Goal: Complete application form

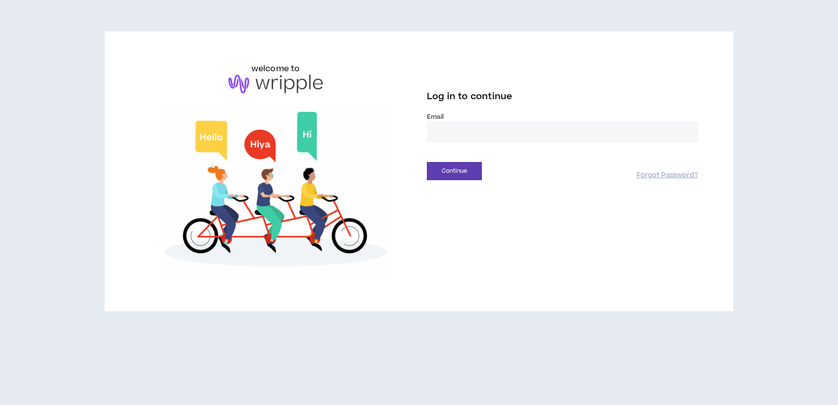
click at [458, 130] on input "email" at bounding box center [562, 131] width 271 height 21
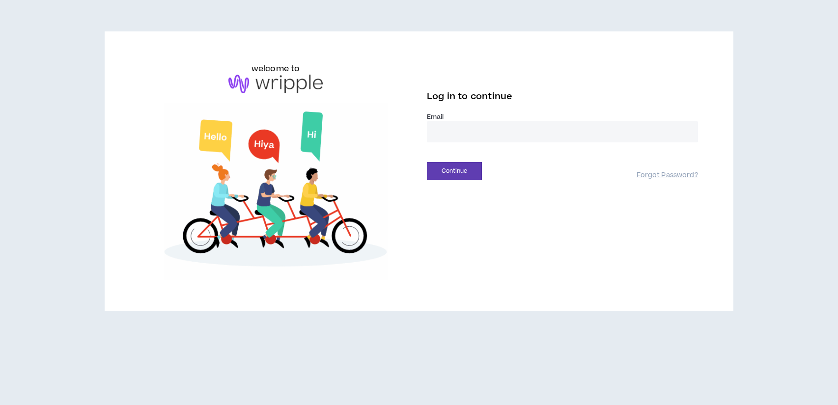
type input "**********"
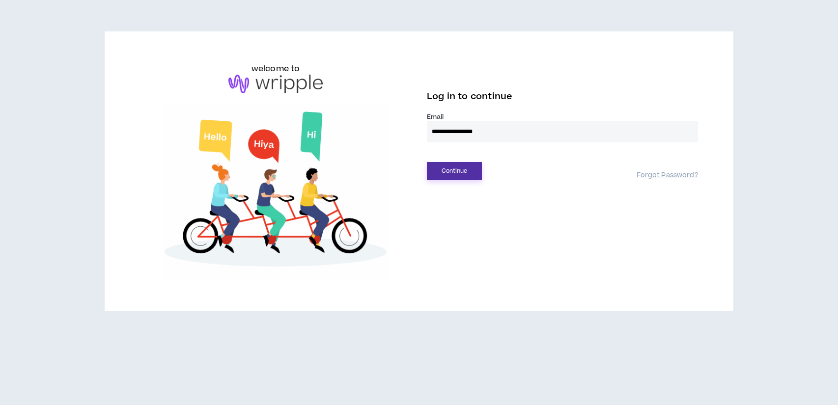
click at [461, 170] on button "Continue" at bounding box center [454, 171] width 55 height 18
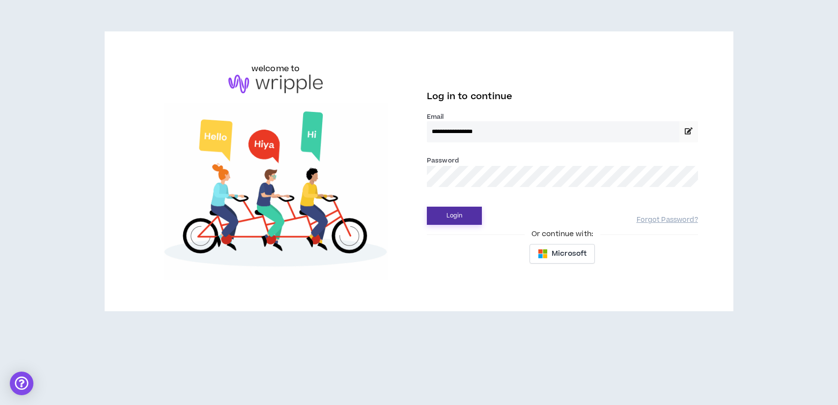
click at [451, 216] on button "Login" at bounding box center [454, 216] width 55 height 18
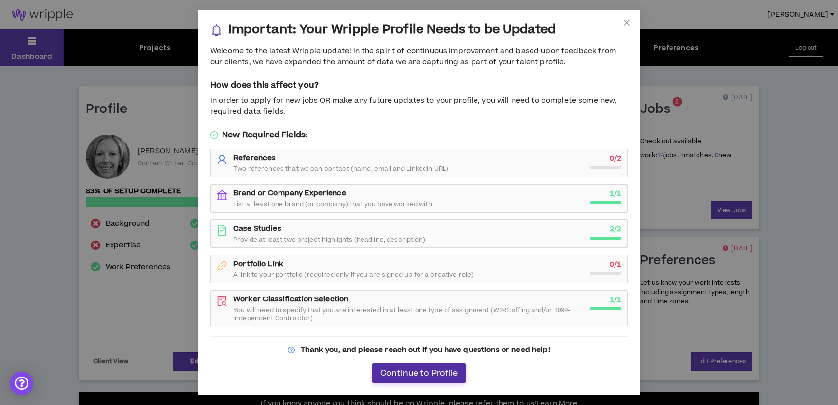
click at [415, 371] on span "Continue to Profile" at bounding box center [419, 373] width 78 height 9
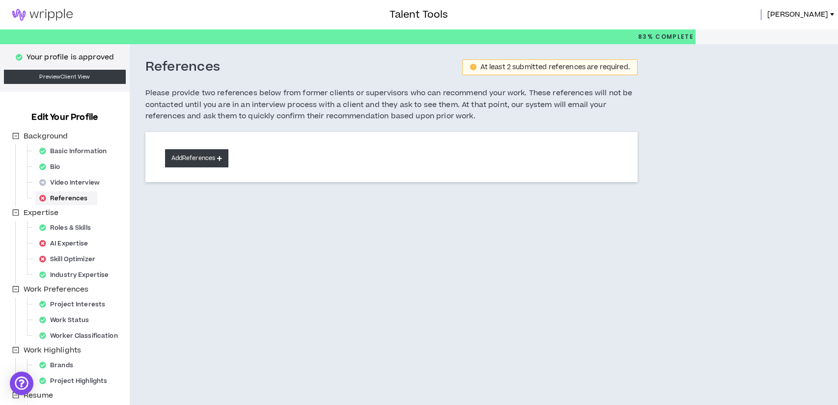
click at [219, 160] on icon at bounding box center [219, 158] width 5 height 5
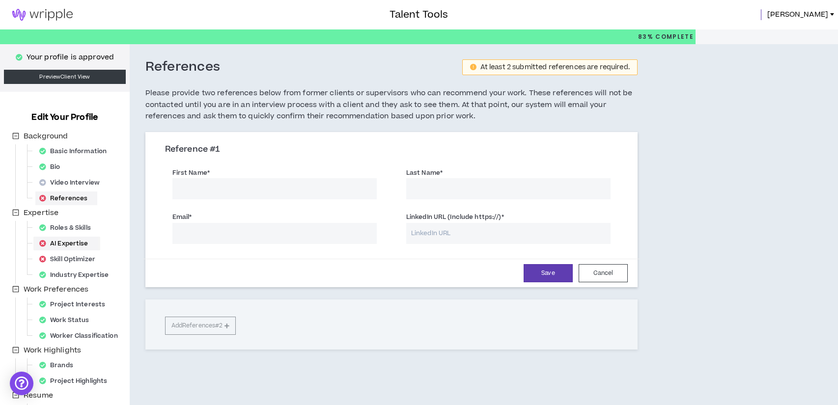
click at [67, 243] on div "AI Expertise" at bounding box center [66, 244] width 63 height 14
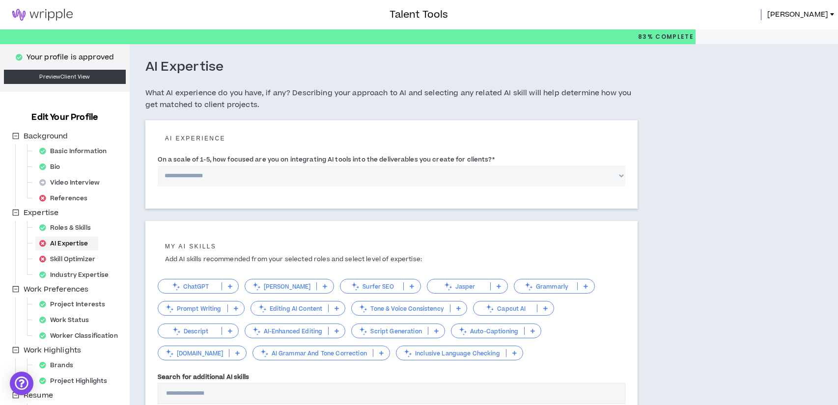
click at [235, 355] on icon at bounding box center [237, 353] width 4 height 5
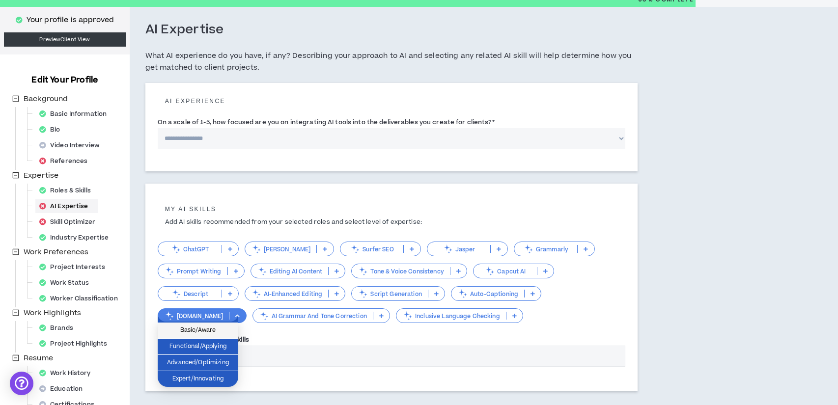
scroll to position [40, 0]
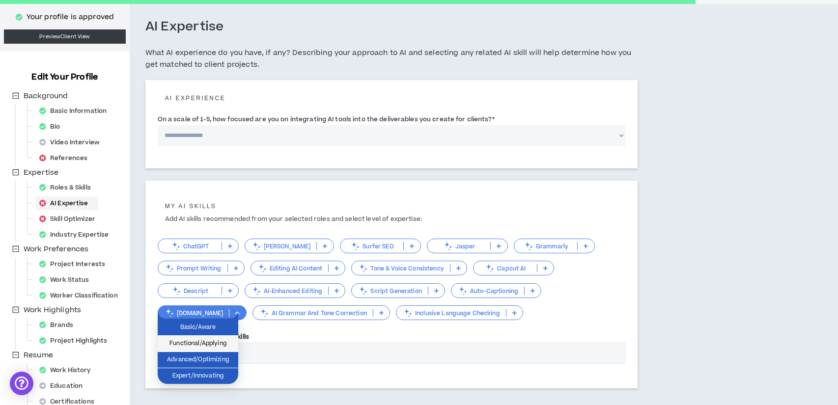
click at [204, 346] on span "Functional/Applying" at bounding box center [198, 343] width 69 height 11
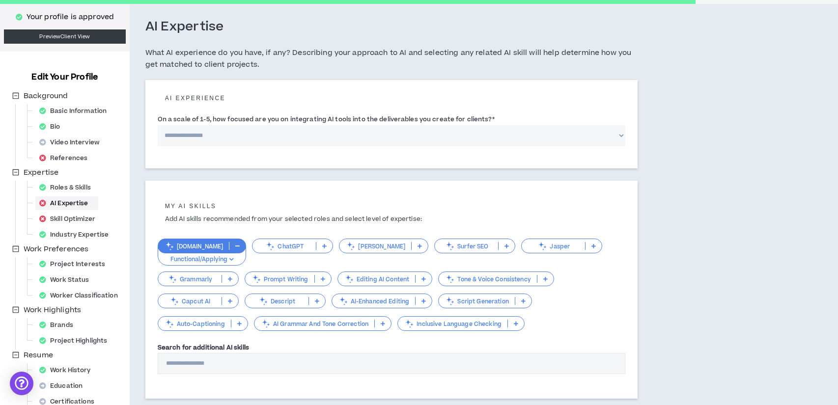
click at [383, 322] on icon at bounding box center [383, 323] width 4 height 5
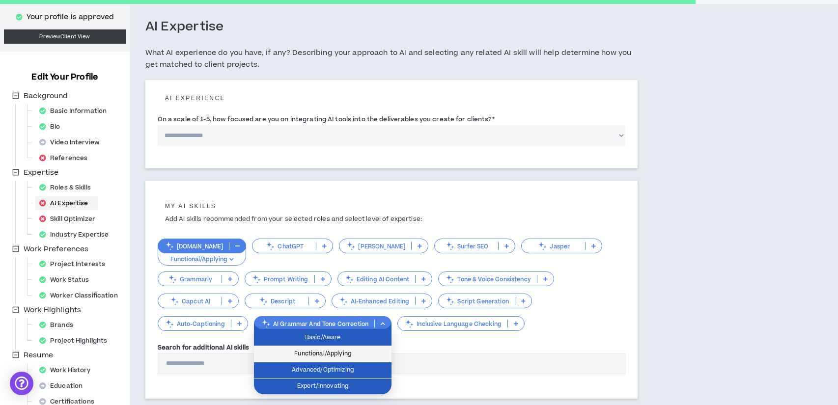
click at [330, 352] on span "Functional/Applying" at bounding box center [323, 354] width 126 height 11
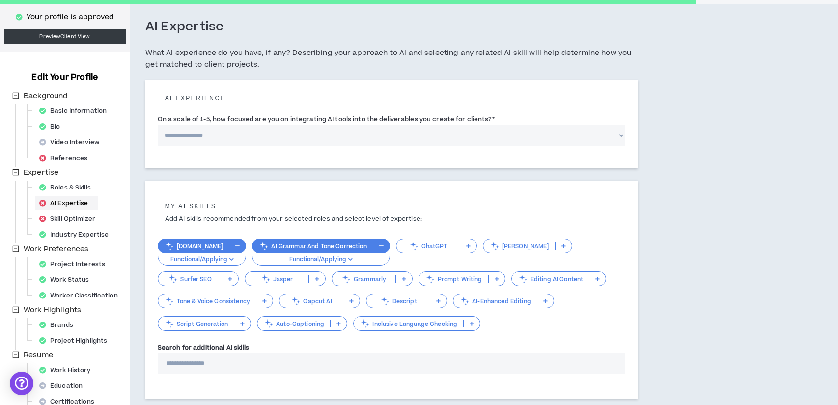
click at [598, 279] on icon at bounding box center [597, 278] width 4 height 5
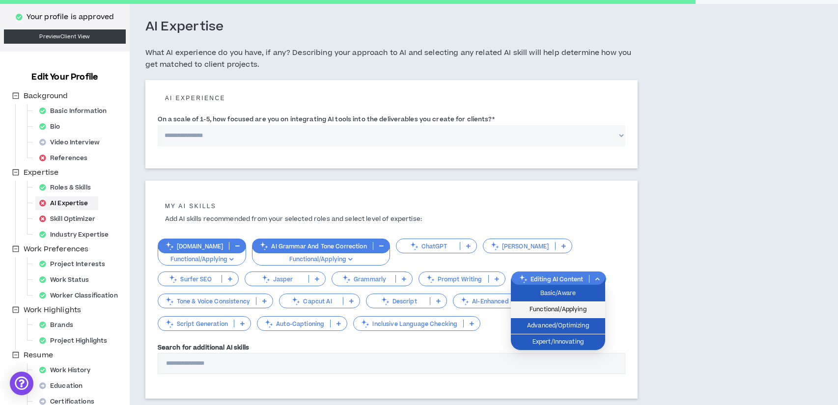
click at [561, 310] on span "Functional/Applying" at bounding box center [558, 309] width 83 height 11
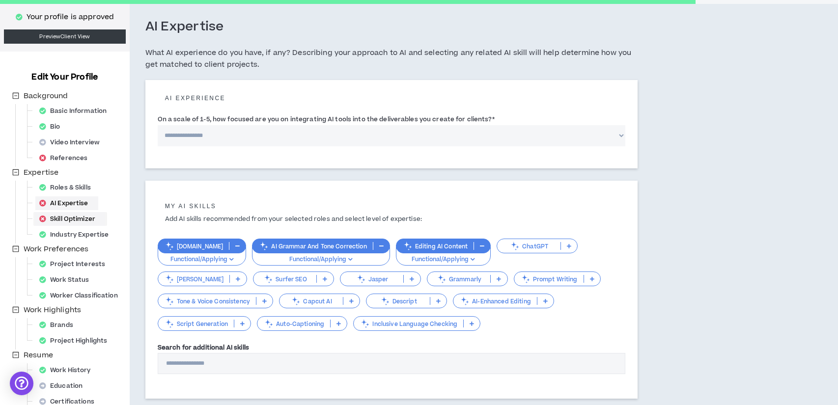
click at [78, 218] on div "Skill Optimizer" at bounding box center [70, 219] width 70 height 14
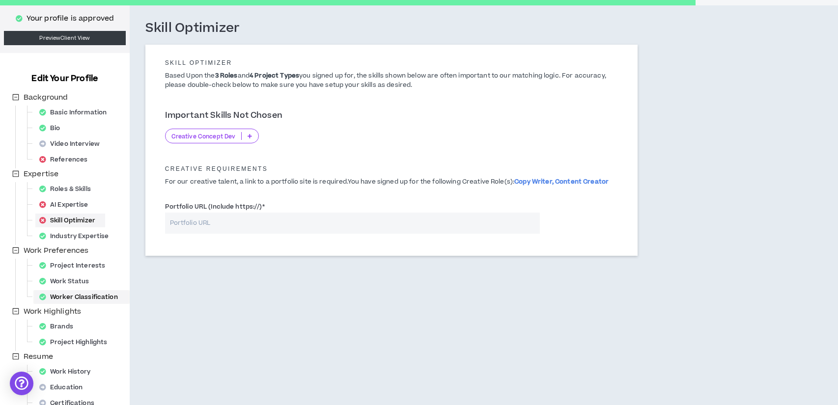
scroll to position [21, 0]
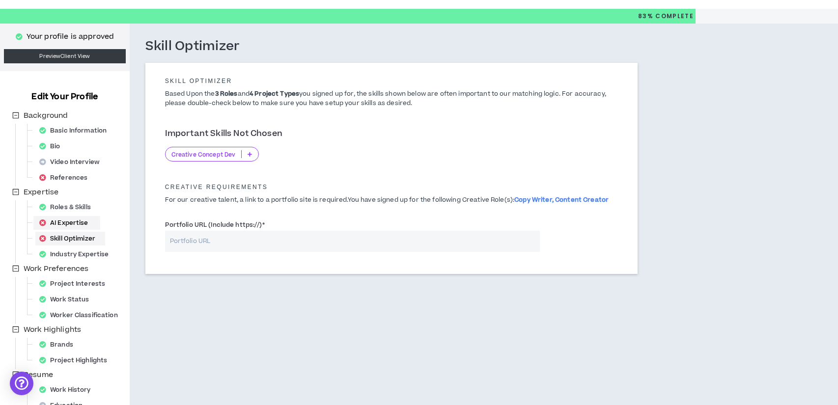
click at [75, 224] on div "AI Expertise" at bounding box center [66, 223] width 63 height 14
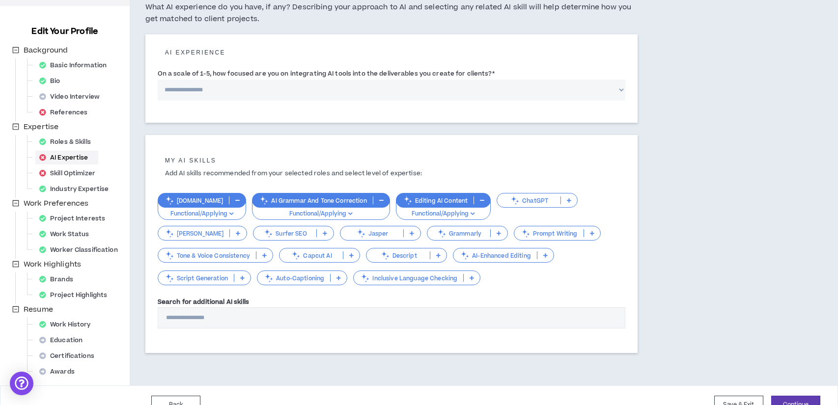
scroll to position [105, 0]
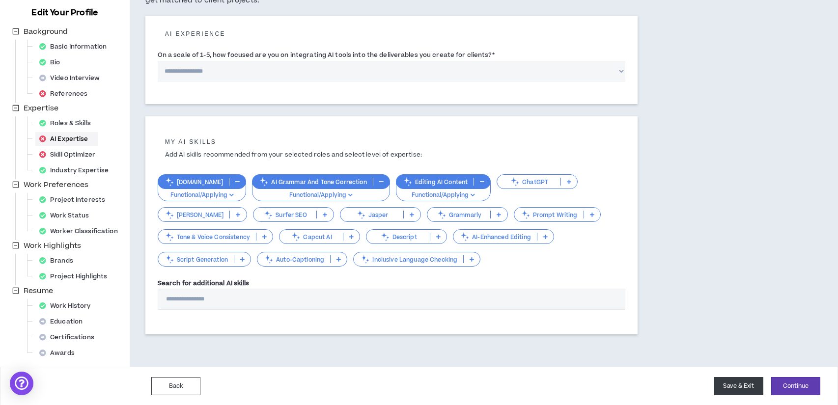
click at [735, 389] on button "Save & Exit" at bounding box center [738, 386] width 49 height 18
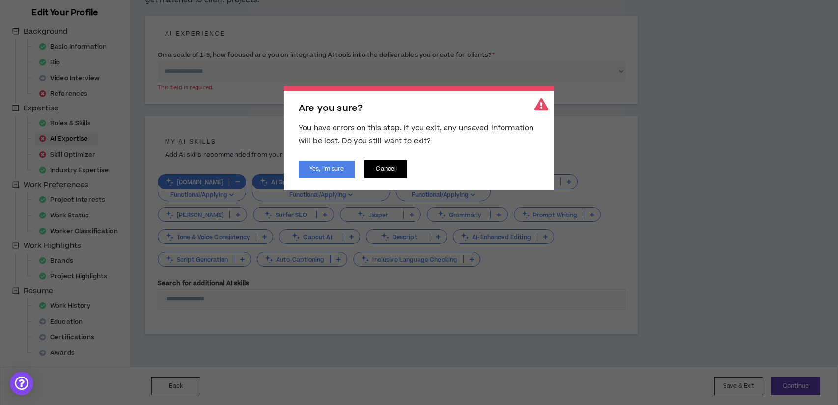
click at [390, 168] on button "Cancel" at bounding box center [385, 169] width 43 height 18
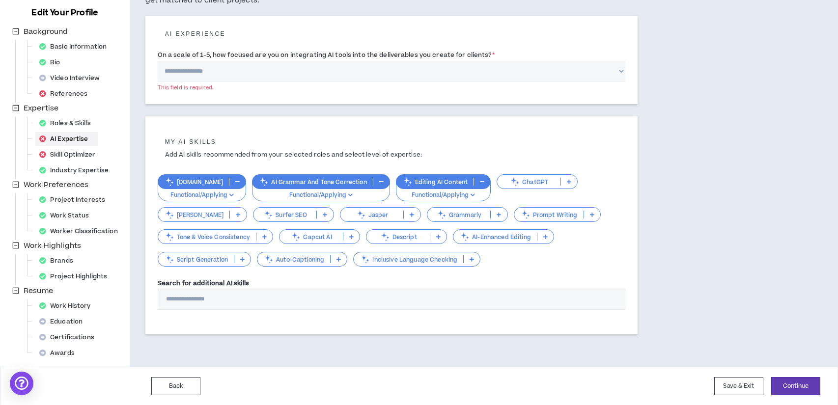
click at [220, 73] on select "**********" at bounding box center [392, 71] width 468 height 21
select select "*"
click at [158, 61] on select "**********" at bounding box center [392, 71] width 468 height 21
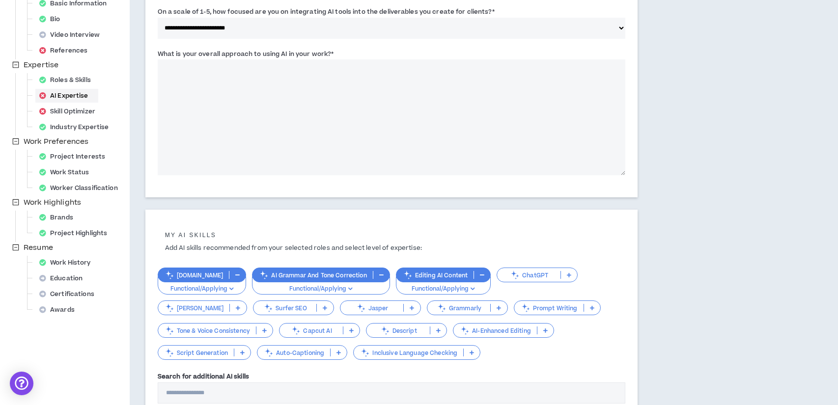
scroll to position [143, 0]
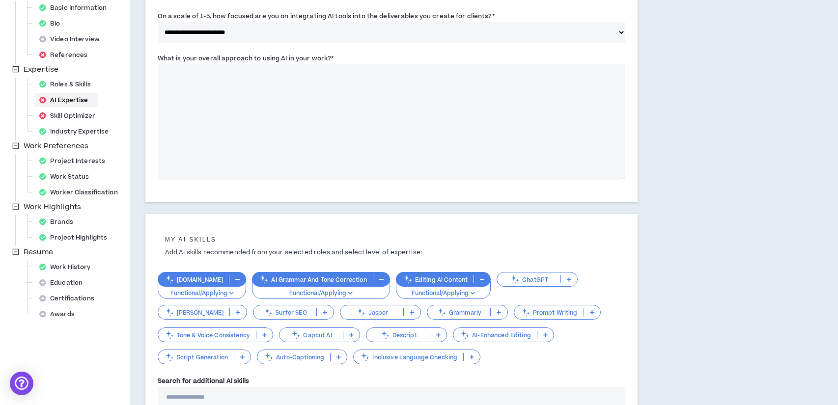
click at [220, 95] on textarea "What is your overall approach to using AI in your work? *" at bounding box center [392, 122] width 468 height 116
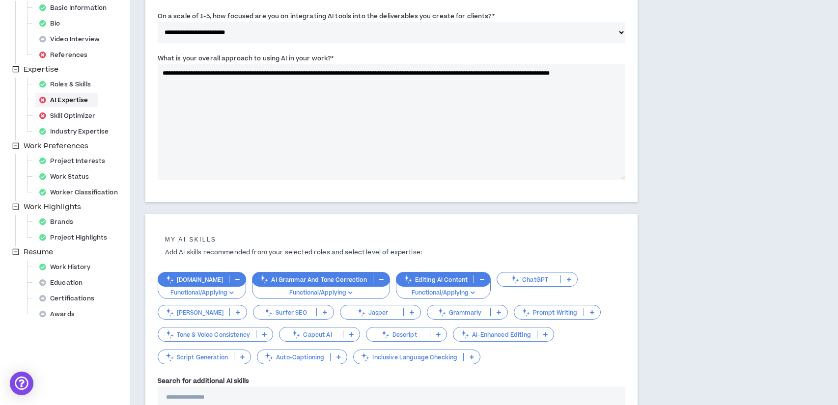
click at [398, 72] on textarea "**********" at bounding box center [392, 122] width 468 height 116
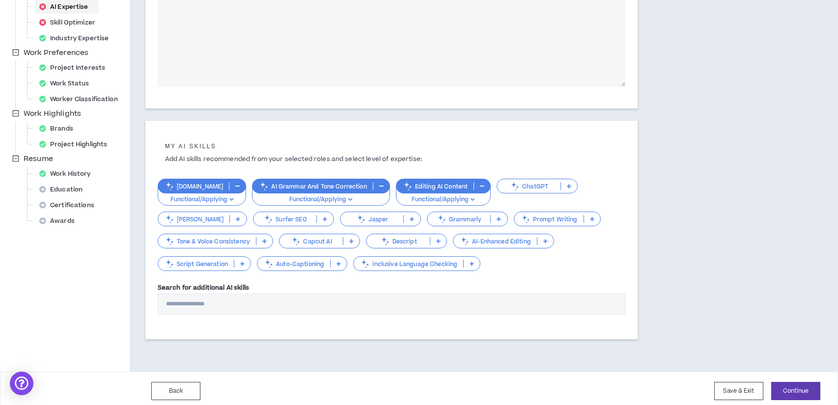
scroll to position [241, 0]
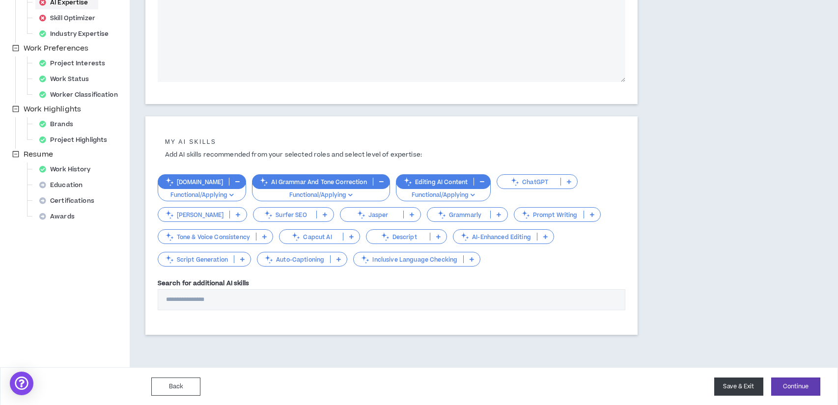
click at [725, 390] on button "Save & Exit" at bounding box center [738, 387] width 49 height 18
type textarea "**********"
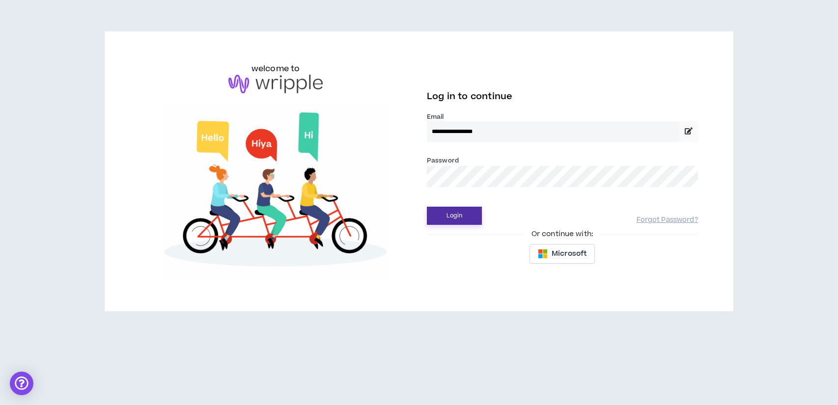
click at [455, 217] on button "Login" at bounding box center [454, 216] width 55 height 18
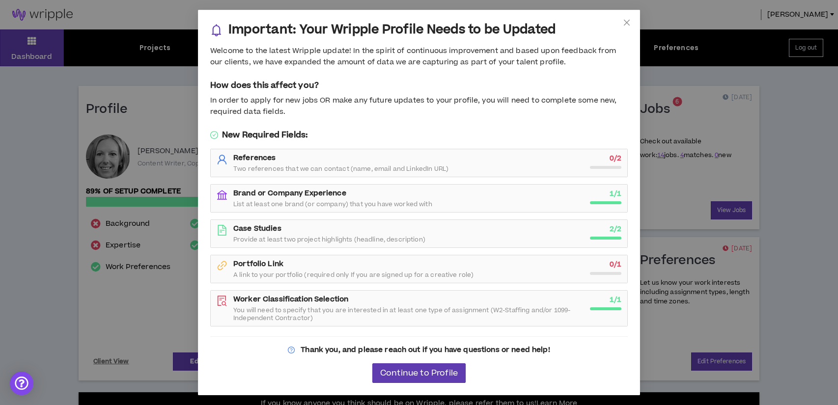
click at [451, 201] on div "Brand or Company Experience List at least one brand (or company) that you have …" at bounding box center [408, 199] width 351 height 20
click at [413, 372] on span "Continue to Profile" at bounding box center [419, 373] width 78 height 9
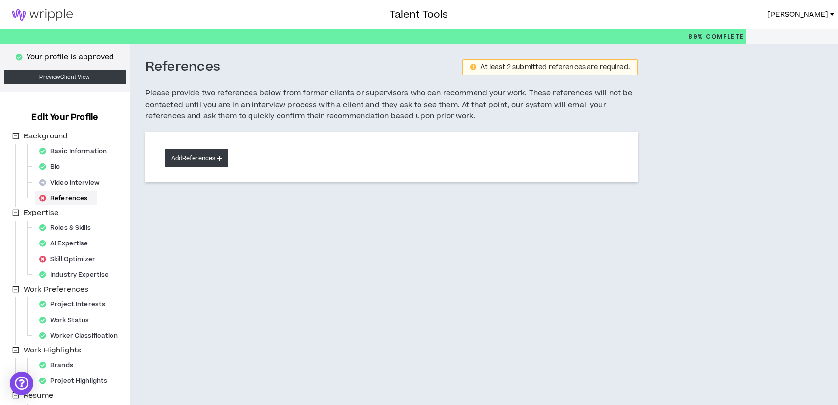
click at [203, 160] on button "Add References" at bounding box center [197, 158] width 64 height 18
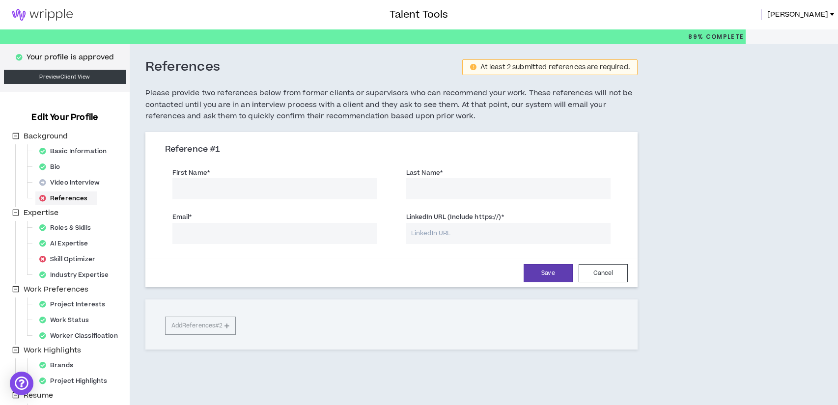
click at [203, 193] on input "First Name *" at bounding box center [274, 188] width 204 height 21
type input "[PERSON_NAME]"
click at [187, 238] on input "Email *" at bounding box center [274, 233] width 204 height 21
click at [604, 274] on button "Cancel" at bounding box center [602, 273] width 49 height 18
